Goal: Information Seeking & Learning: Learn about a topic

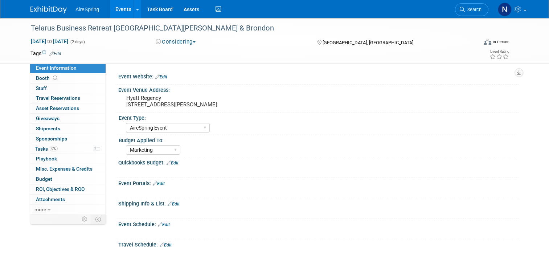
select select "AireSpring Event"
select select "Marketing"
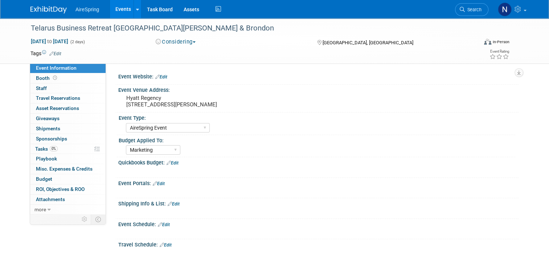
click at [119, 6] on link "Events" at bounding box center [123, 9] width 26 height 18
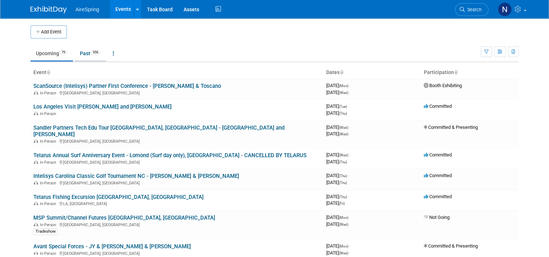
click at [87, 55] on link "Past 956" at bounding box center [90, 53] width 32 height 14
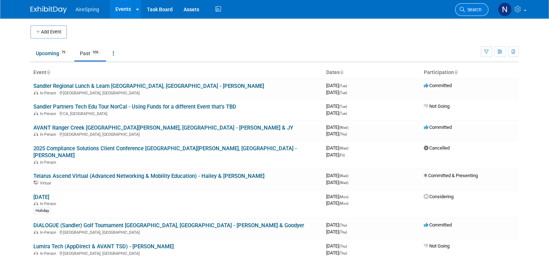
click at [477, 8] on span "Search" at bounding box center [473, 9] width 17 height 5
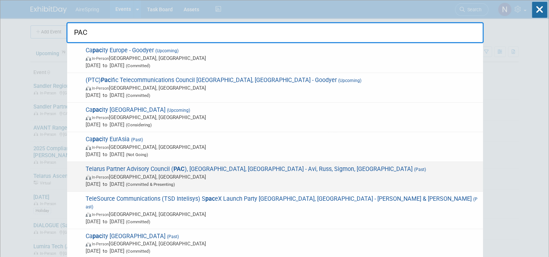
type input "PAC"
click at [172, 177] on span "In-Person Dallas, TX" at bounding box center [283, 176] width 394 height 7
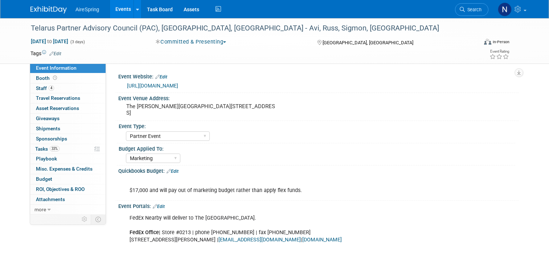
select select "Partner Event"
select select "Marketing"
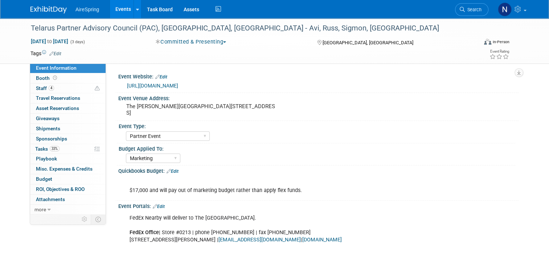
click at [115, 10] on link "Events" at bounding box center [123, 9] width 26 height 18
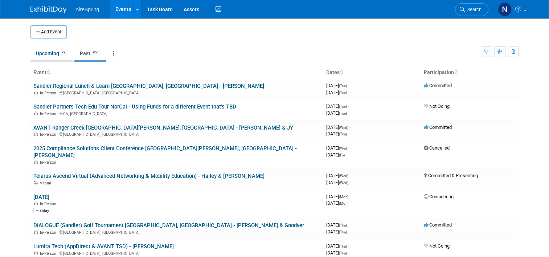
click at [46, 51] on link "Upcoming 79" at bounding box center [51, 53] width 42 height 14
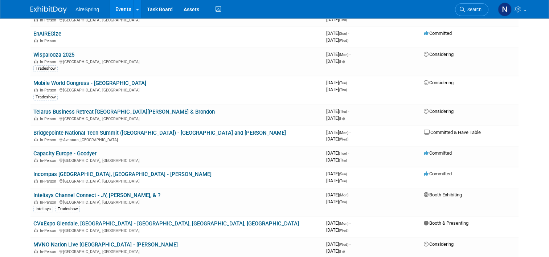
scroll to position [758, 0]
click at [72, 220] on link "CVxExpo Glendale, [GEOGRAPHIC_DATA] - [GEOGRAPHIC_DATA], [GEOGRAPHIC_DATA], [GE…" at bounding box center [166, 223] width 266 height 7
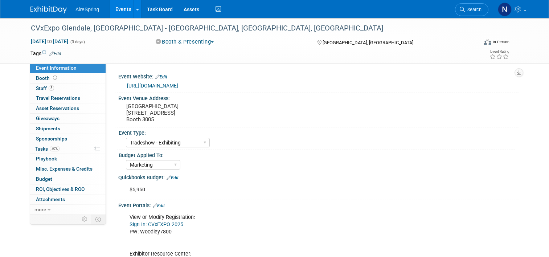
select select "Tradeshow - Exhibiting"
select select "Marketing"
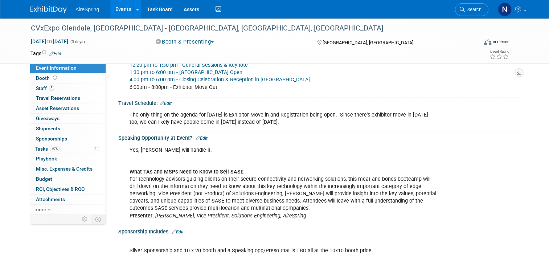
scroll to position [859, 0]
